Goal: Task Accomplishment & Management: Use online tool/utility

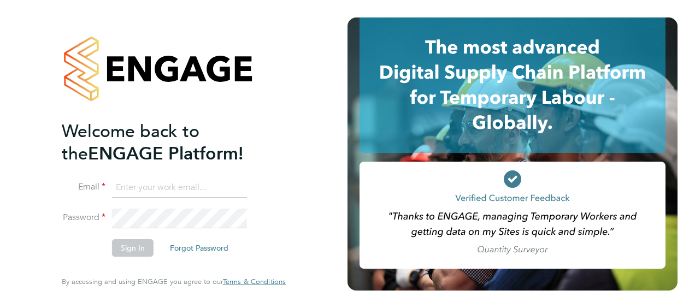
type input "[PERSON_NAME][EMAIL_ADDRESS][PERSON_NAME][DOMAIN_NAME]"
click at [173, 264] on li "Sign In Forgot Password" at bounding box center [168, 253] width 213 height 28
click at [141, 249] on button "Sign In" at bounding box center [133, 247] width 42 height 17
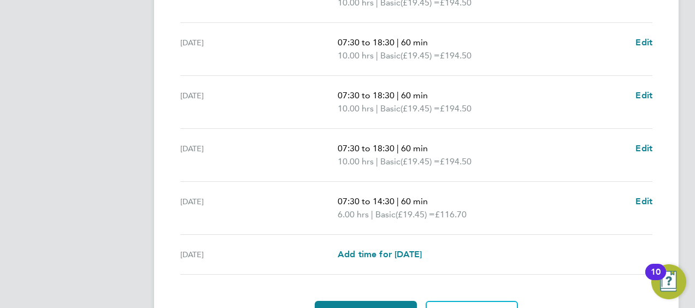
scroll to position [501, 0]
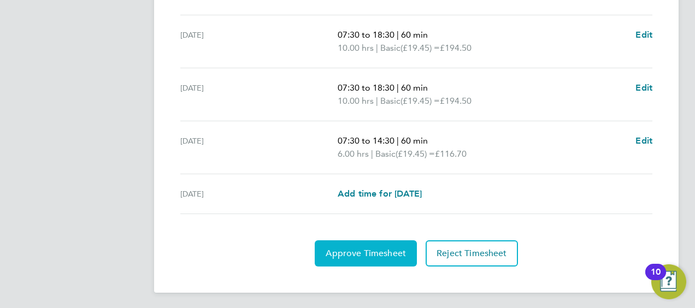
click at [377, 250] on span "Approve Timesheet" at bounding box center [366, 253] width 80 height 11
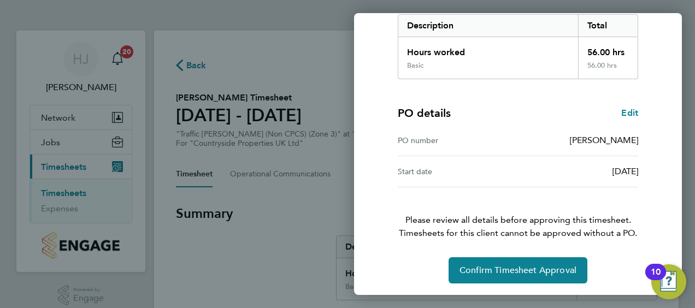
scroll to position [183, 0]
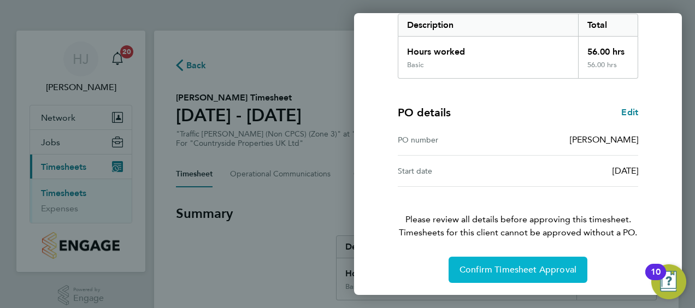
click at [501, 274] on button "Confirm Timesheet Approval" at bounding box center [518, 270] width 139 height 26
